Goal: Task Accomplishment & Management: Use online tool/utility

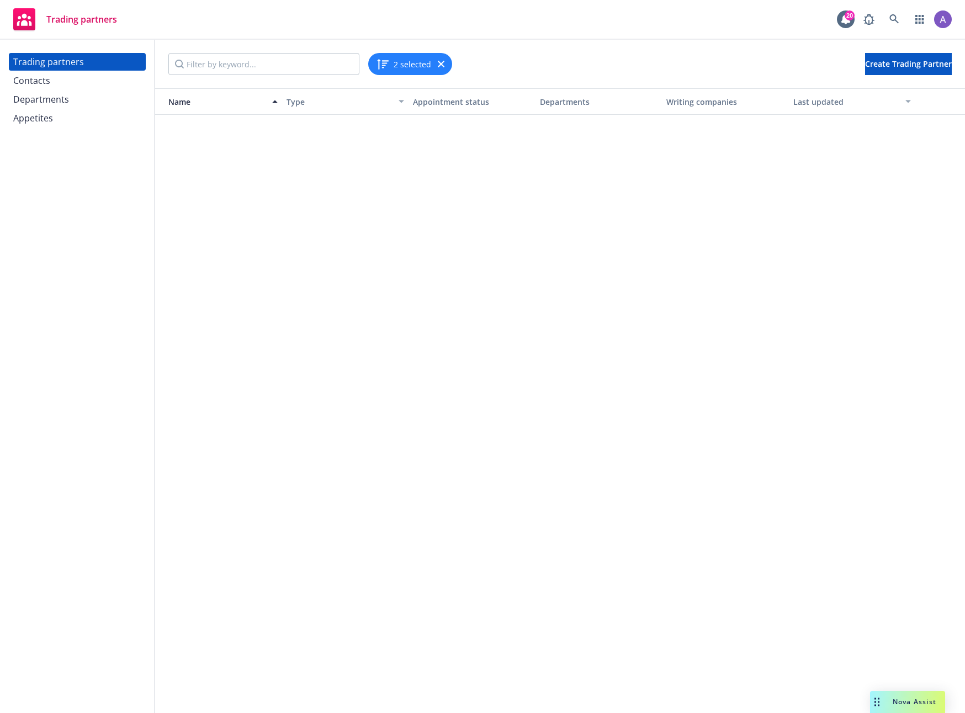
scroll to position [1680, 0]
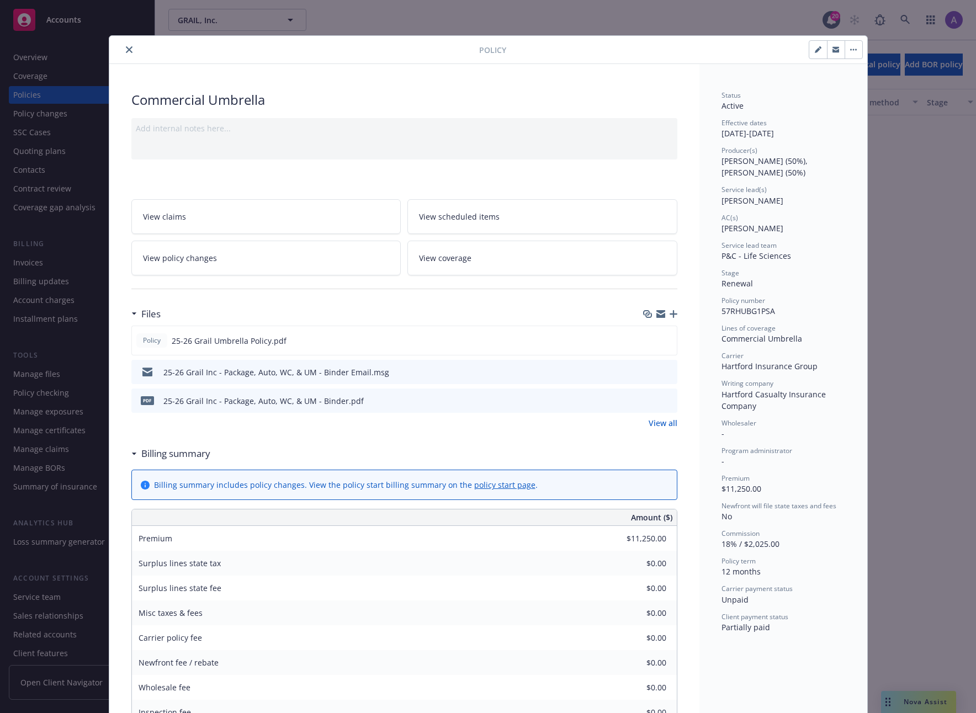
scroll to position [1059, 0]
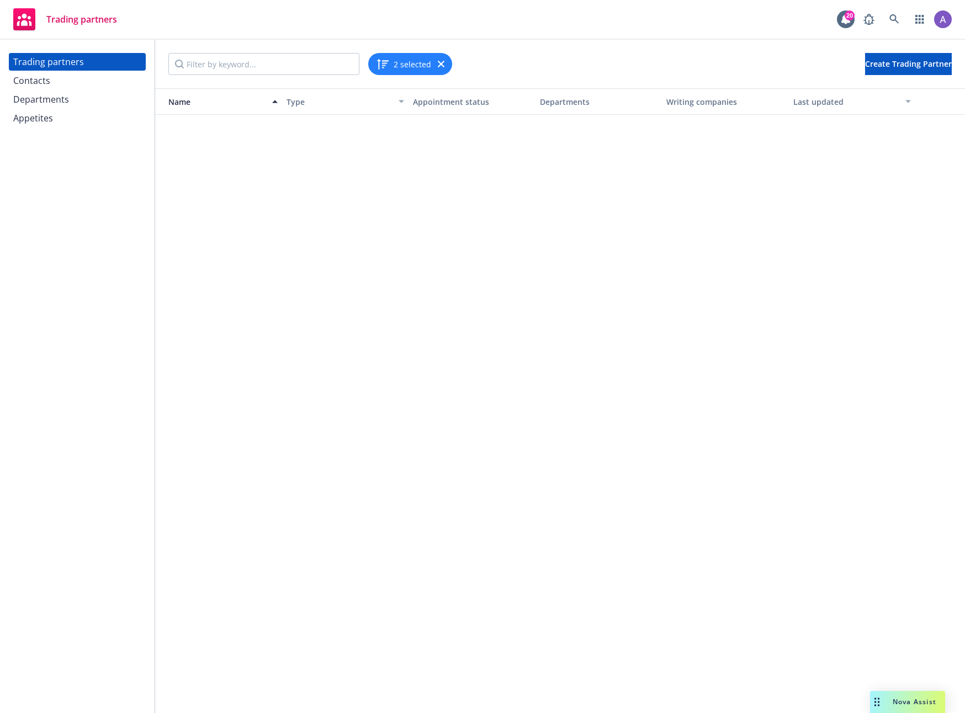
scroll to position [1680, 0]
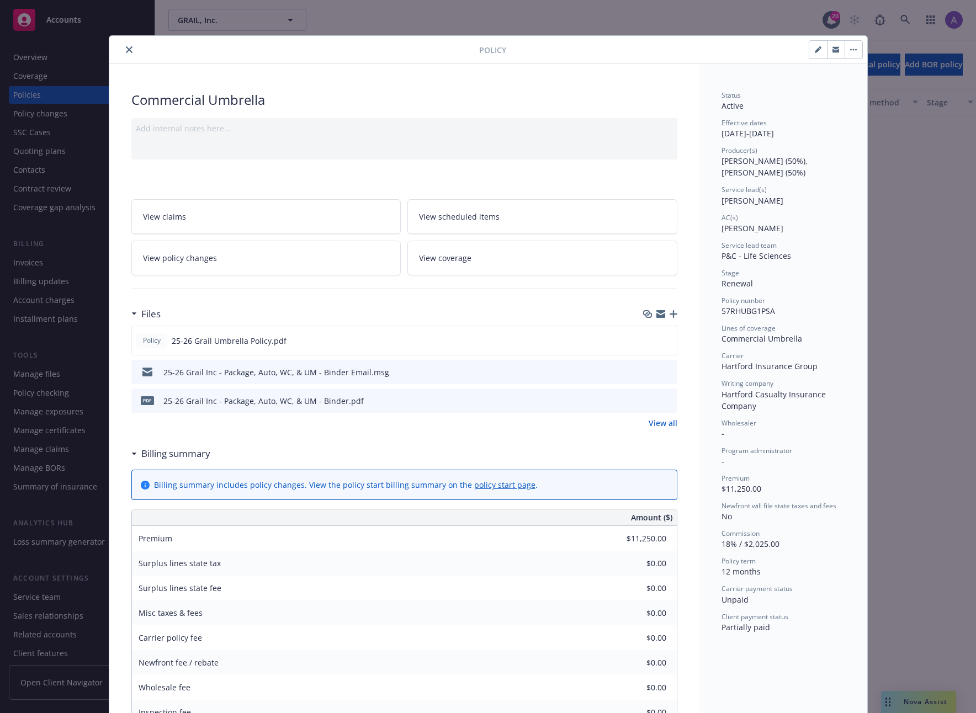
scroll to position [1059, 0]
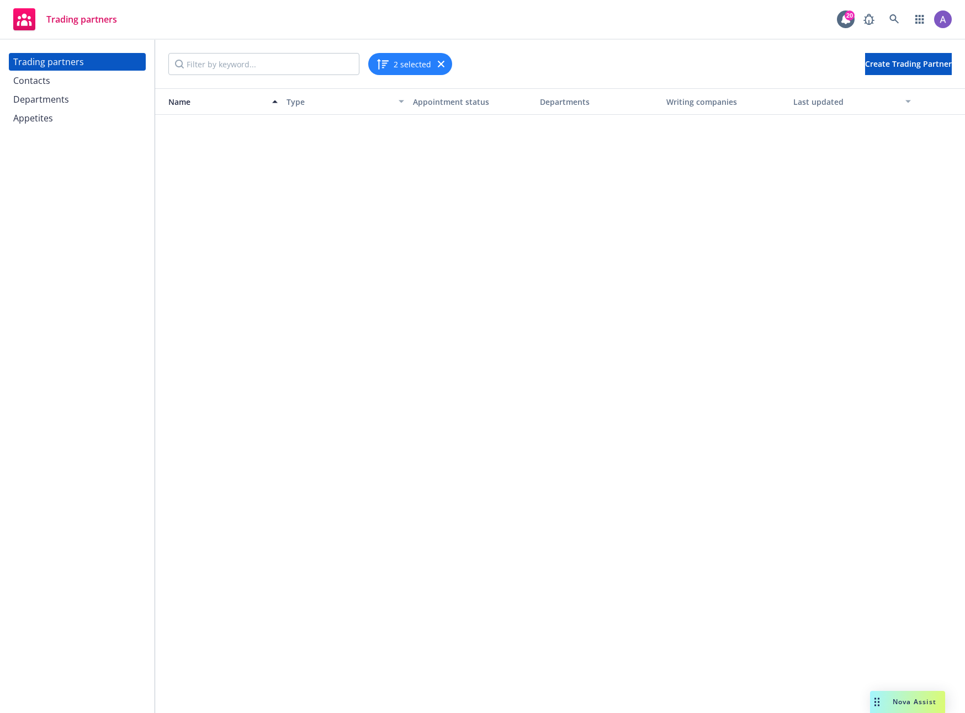
scroll to position [1680, 0]
